Goal: Register for event/course

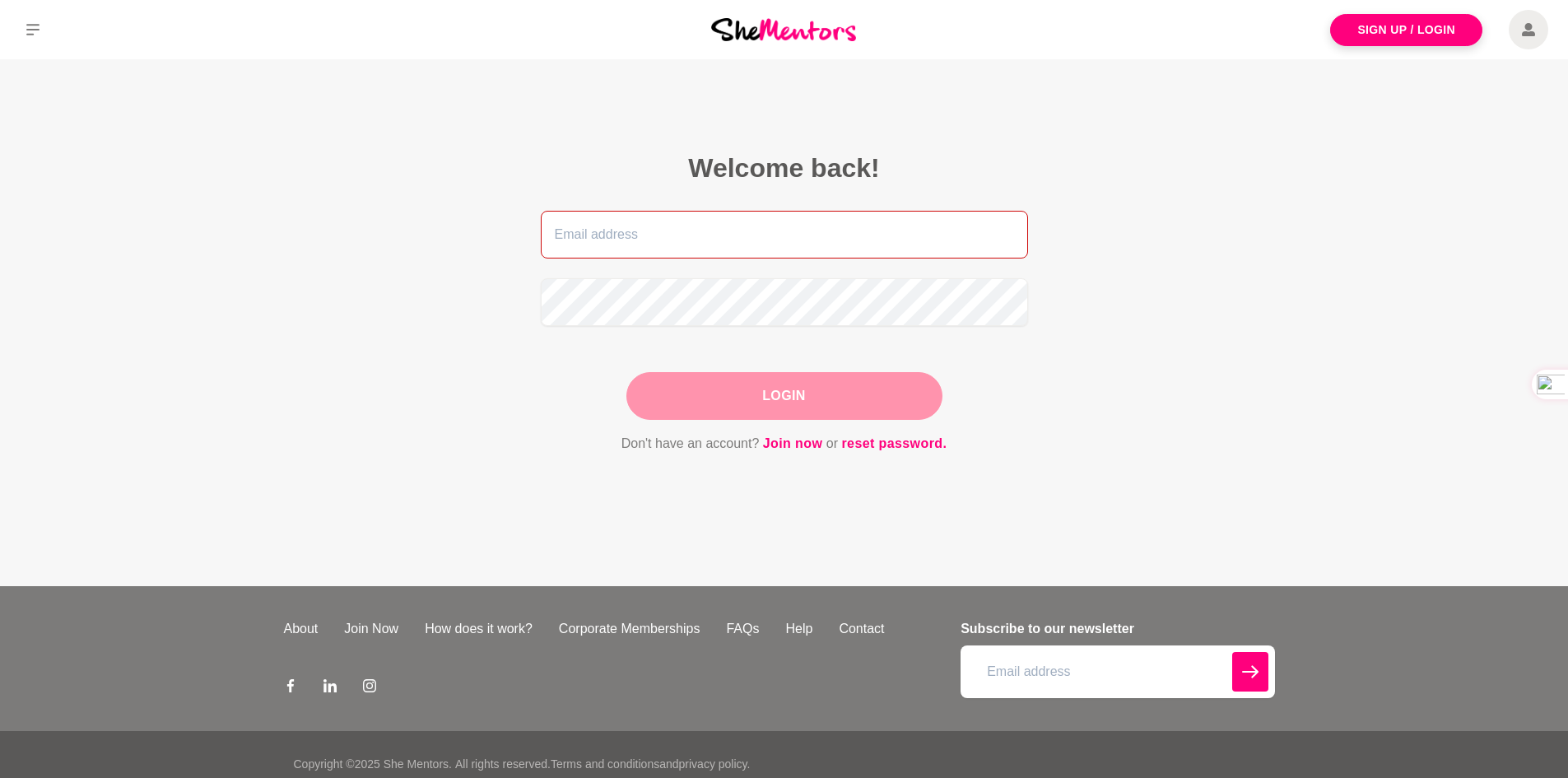
click at [663, 249] on input "email" at bounding box center [784, 234] width 487 height 48
type input "[EMAIL_ADDRESS][DOMAIN_NAME]"
click at [779, 386] on button "Login" at bounding box center [784, 396] width 316 height 48
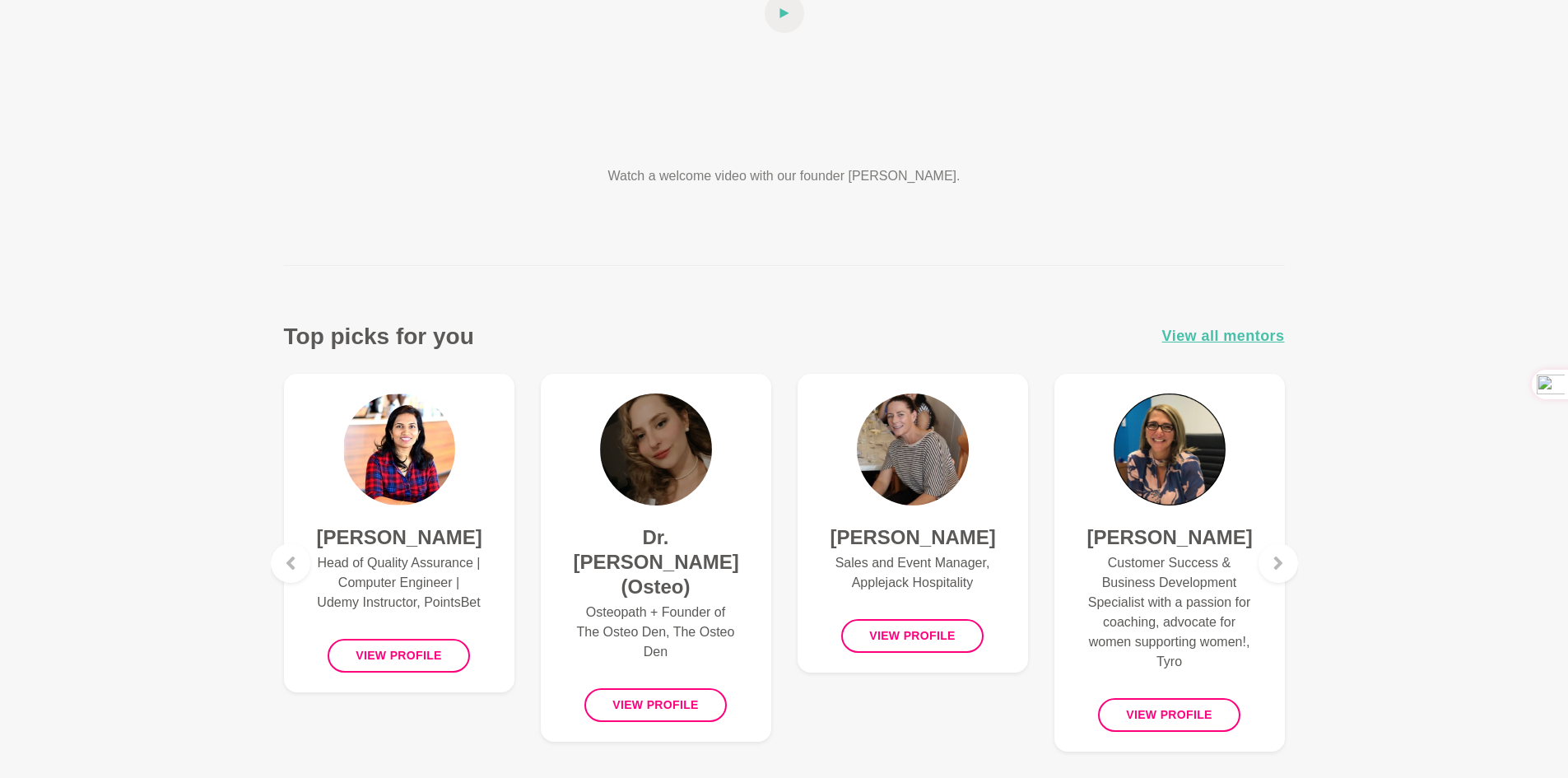
scroll to position [412, 0]
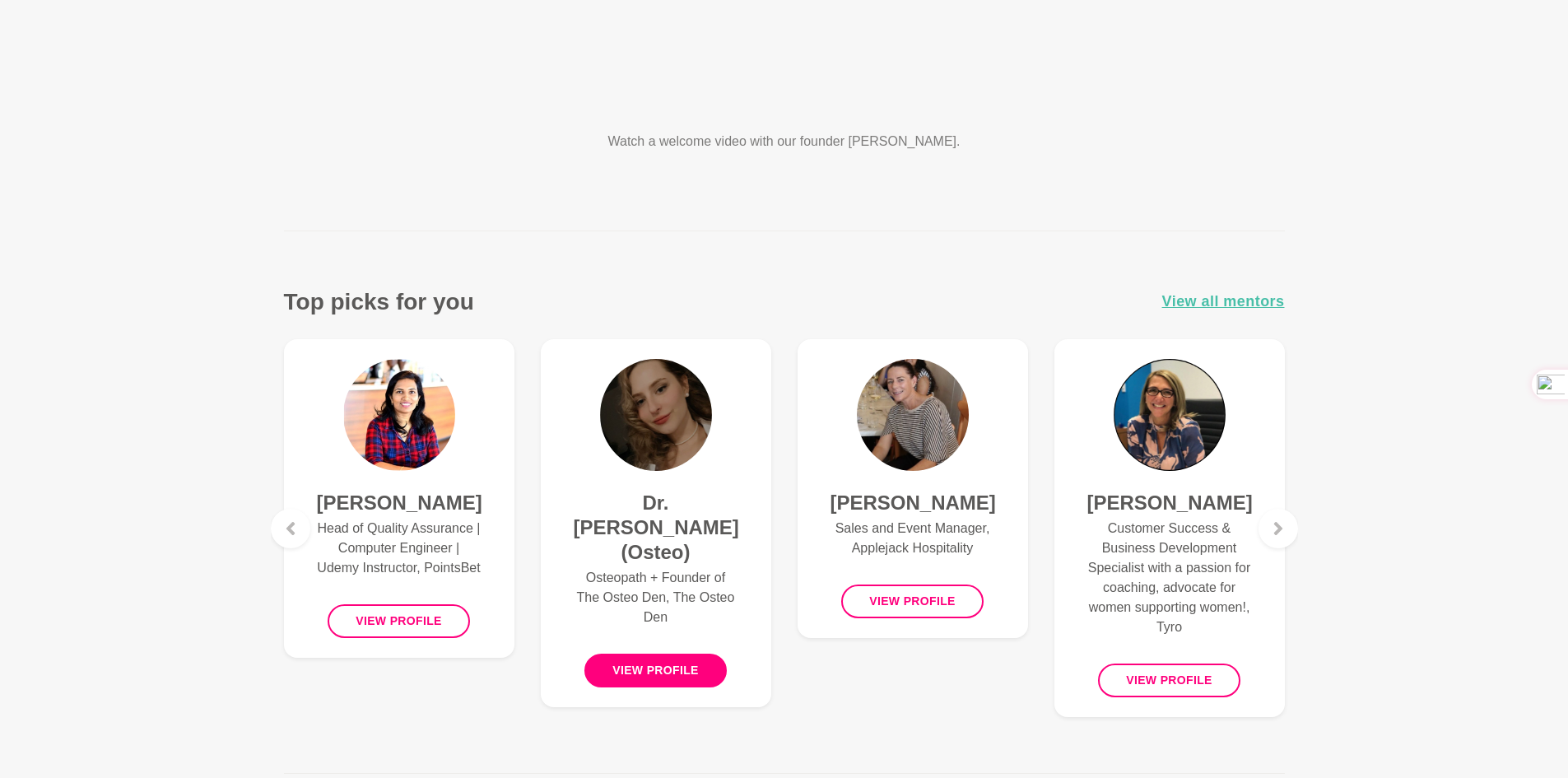
click at [675, 654] on button "View profile" at bounding box center [656, 670] width 143 height 34
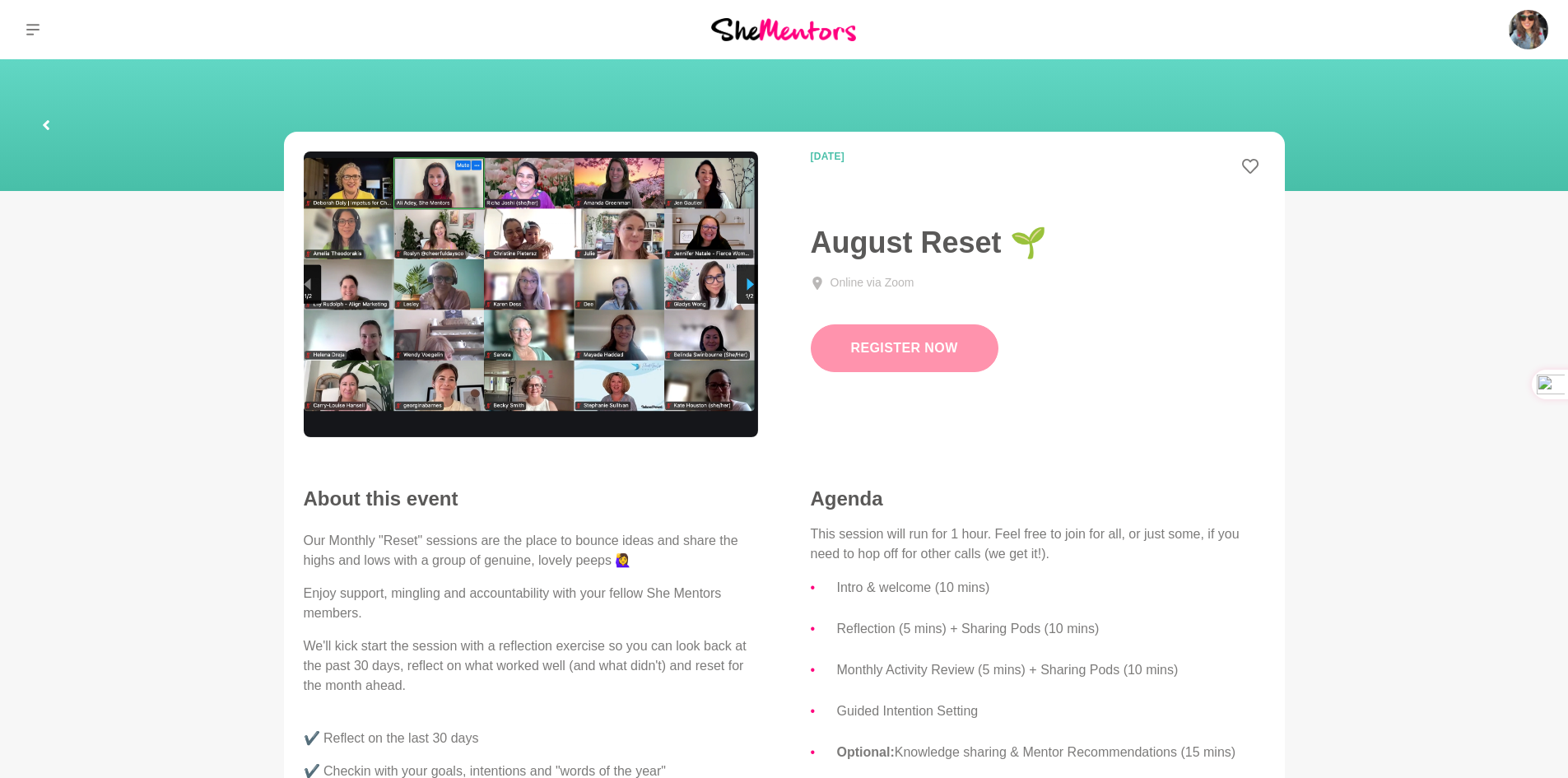
click at [917, 353] on link "Register Now" at bounding box center [904, 348] width 187 height 48
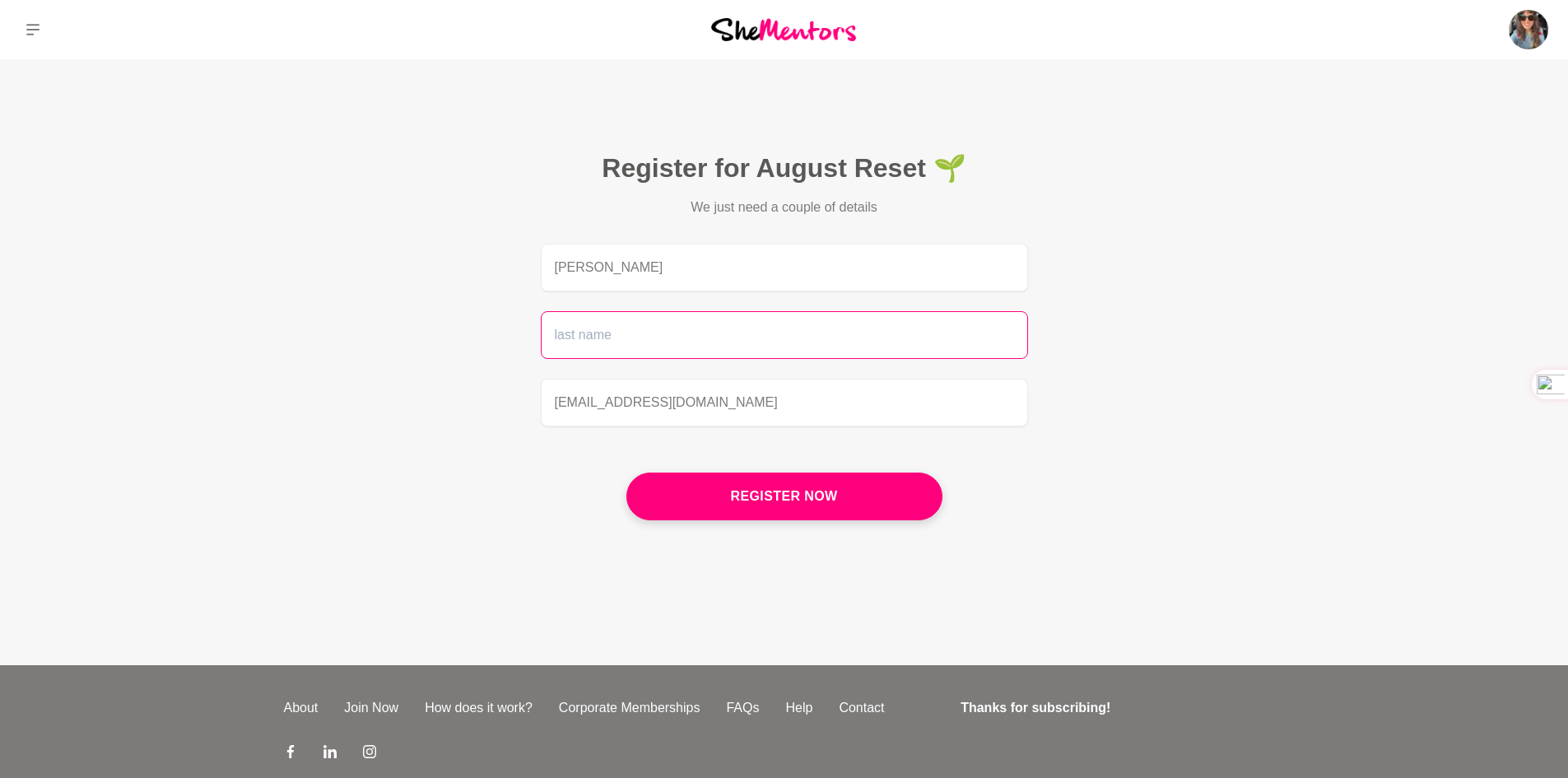
click at [659, 337] on input "text" at bounding box center [784, 334] width 487 height 48
click at [661, 346] on input "text" at bounding box center [784, 334] width 487 height 48
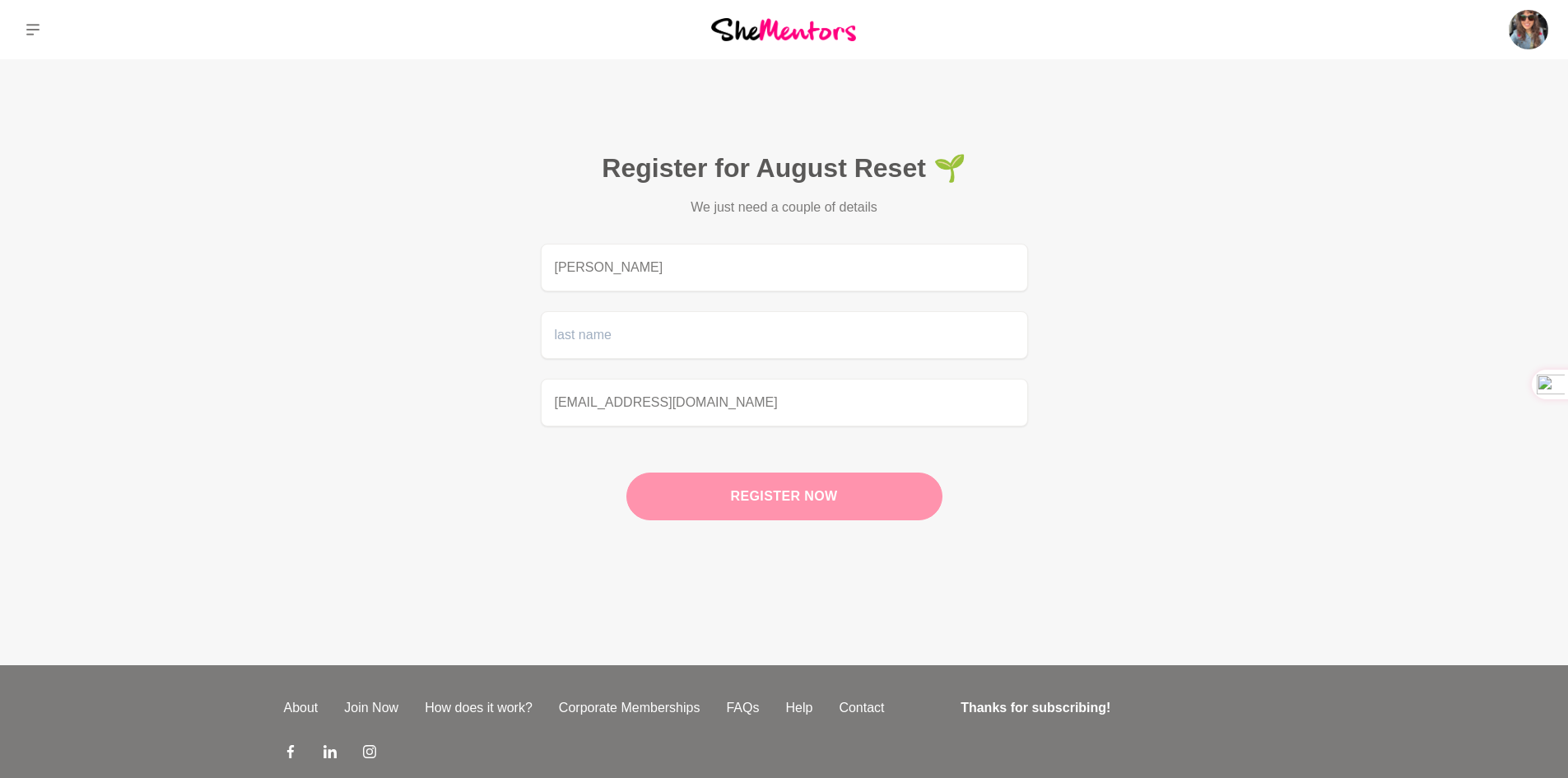
click at [697, 502] on button "Register now" at bounding box center [784, 496] width 316 height 48
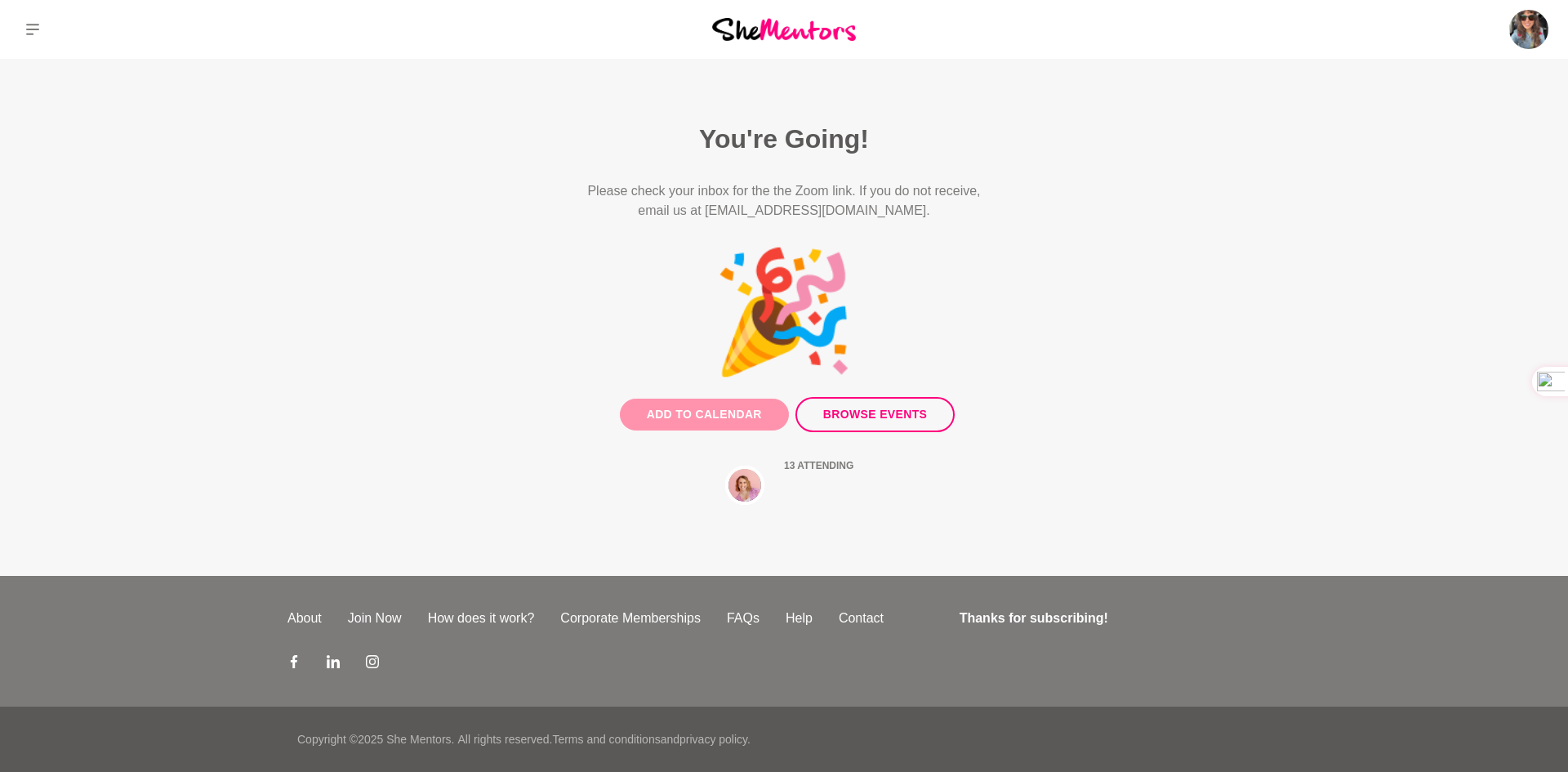
click at [696, 407] on button "Add to Calendar" at bounding box center [704, 414] width 169 height 32
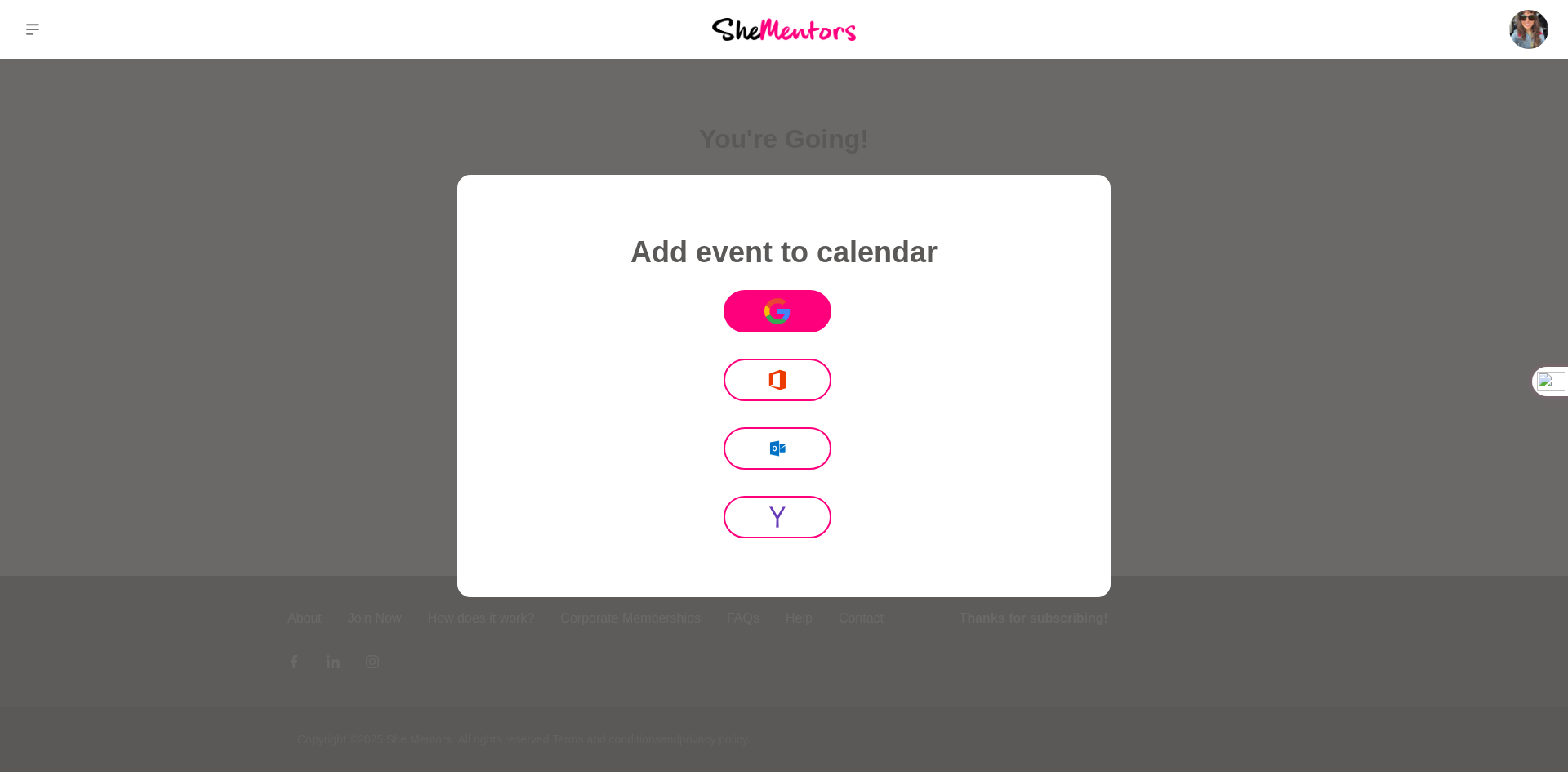
click at [785, 298] on icon "Icon Mafia" at bounding box center [777, 312] width 26 height 27
